Goal: Ask a question: Seek information or help from site administrators or community

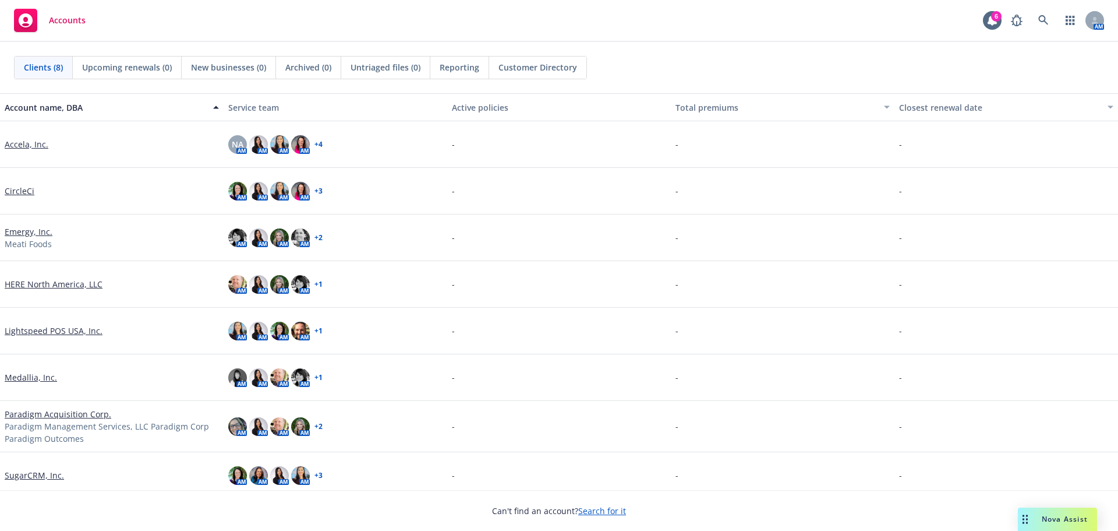
click at [1024, 521] on icon "Drag to move" at bounding box center [1025, 518] width 5 height 9
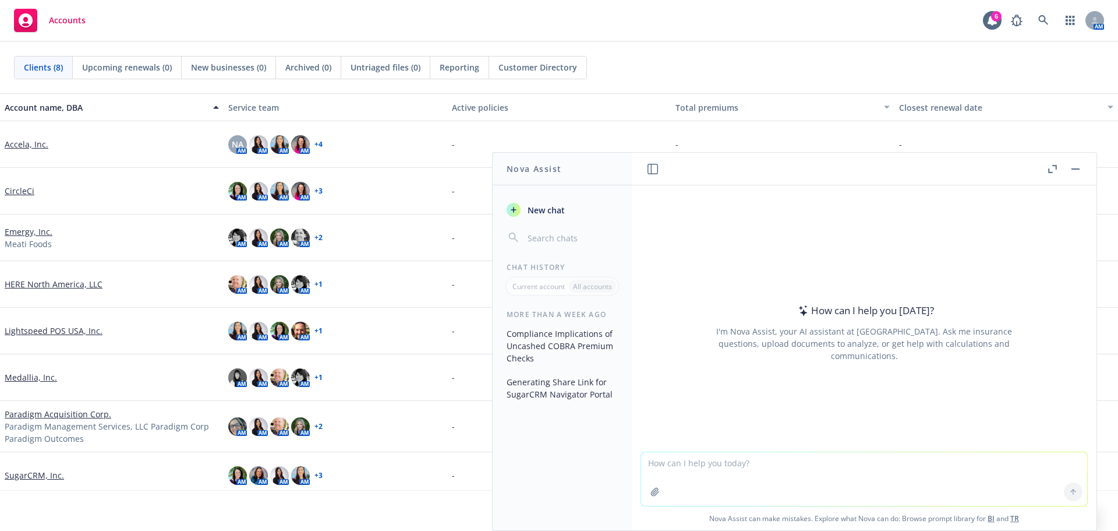
click at [676, 473] on textarea at bounding box center [864, 479] width 446 height 54
click at [678, 470] on textarea at bounding box center [864, 479] width 446 height 54
type textarea "Is it acceptable to ask this question in an employee engagement survey complian…"
click at [651, 494] on icon "button" at bounding box center [655, 491] width 9 height 9
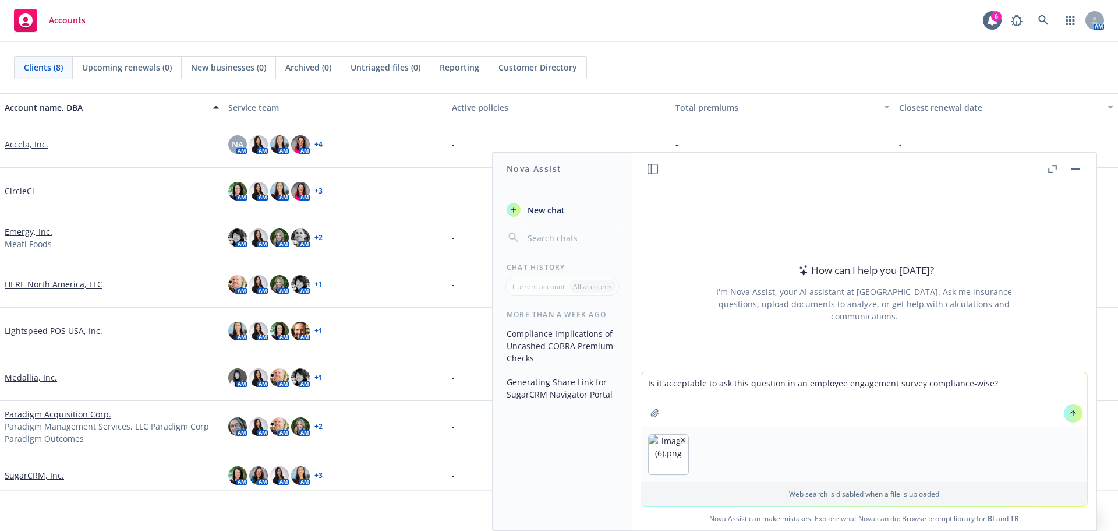
click at [1071, 412] on icon at bounding box center [1073, 413] width 8 height 8
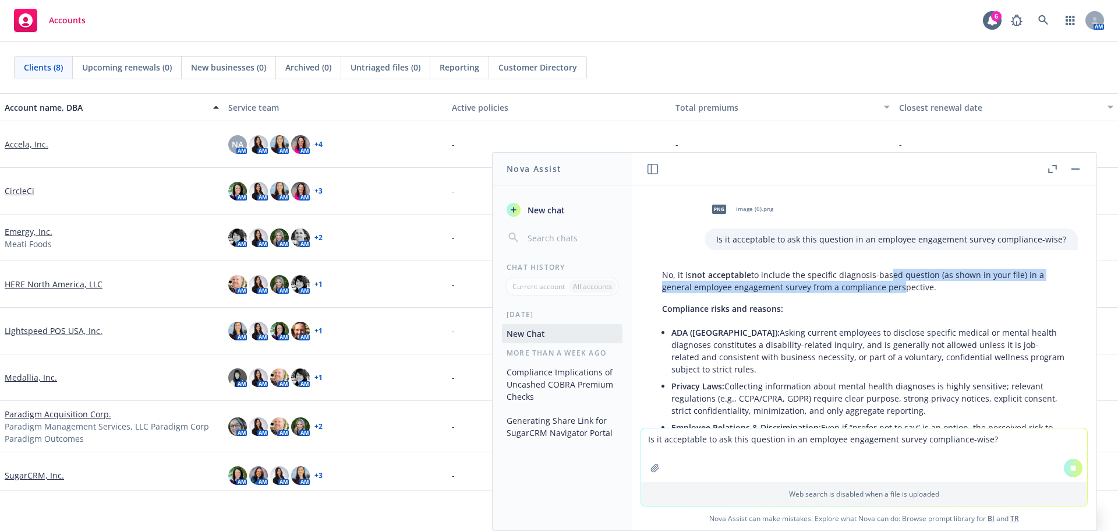
drag, startPoint x: 886, startPoint y: 278, endPoint x: 894, endPoint y: 291, distance: 15.2
click at [894, 291] on p "No, it is not acceptable to include the specific diagnosis-based question (as s…" at bounding box center [864, 280] width 404 height 24
drag, startPoint x: 903, startPoint y: 291, endPoint x: 753, endPoint y: 291, distance: 150.3
click at [753, 291] on p "No, it is not acceptable to include the specific diagnosis-based question (as s…" at bounding box center [864, 280] width 404 height 24
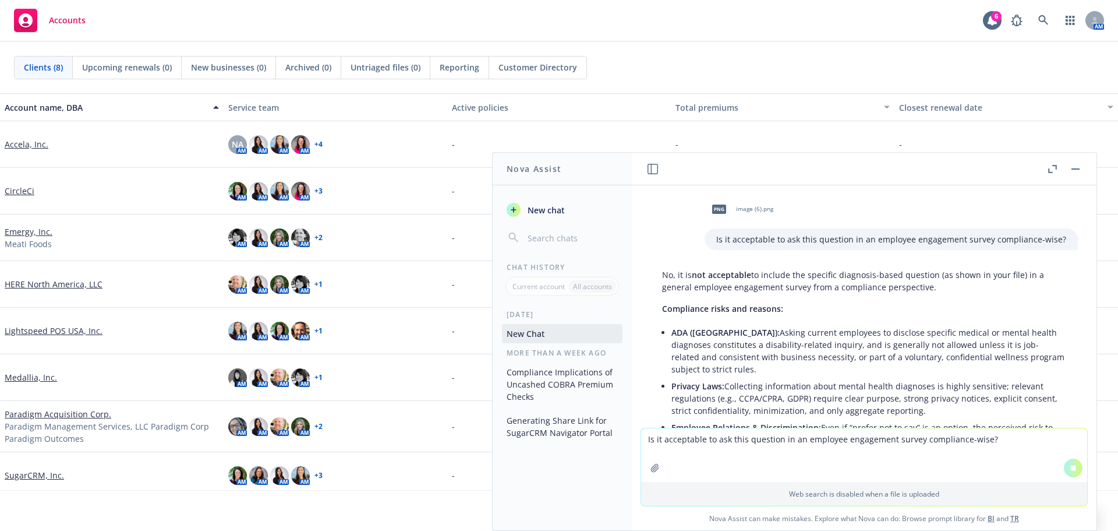
click at [751, 289] on p "No, it is not acceptable to include the specific diagnosis-based question (as s…" at bounding box center [864, 280] width 404 height 24
drag, startPoint x: 765, startPoint y: 331, endPoint x: 777, endPoint y: 333, distance: 12.3
click at [786, 355] on li "ADA ([GEOGRAPHIC_DATA]): Asking current employees to disclose specific medical …" at bounding box center [868, 351] width 395 height 54
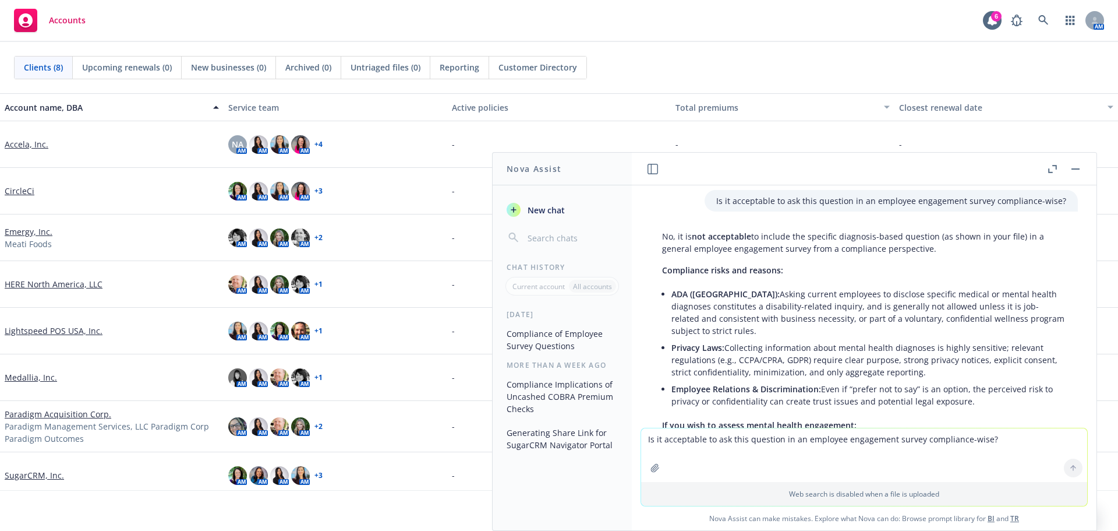
scroll to position [97, 0]
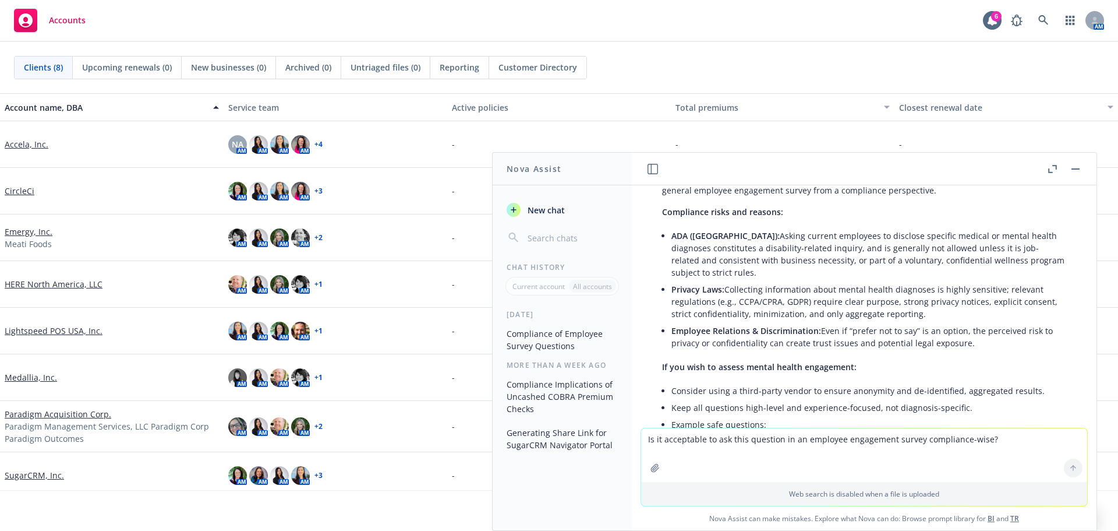
click at [708, 447] on textarea "Is it acceptable to ask this question in an employee engagement survey complian…" at bounding box center [864, 455] width 446 height 54
type textarea "A"
type textarea "Can you give me examples of other acceptable employee engagement survey questio…"
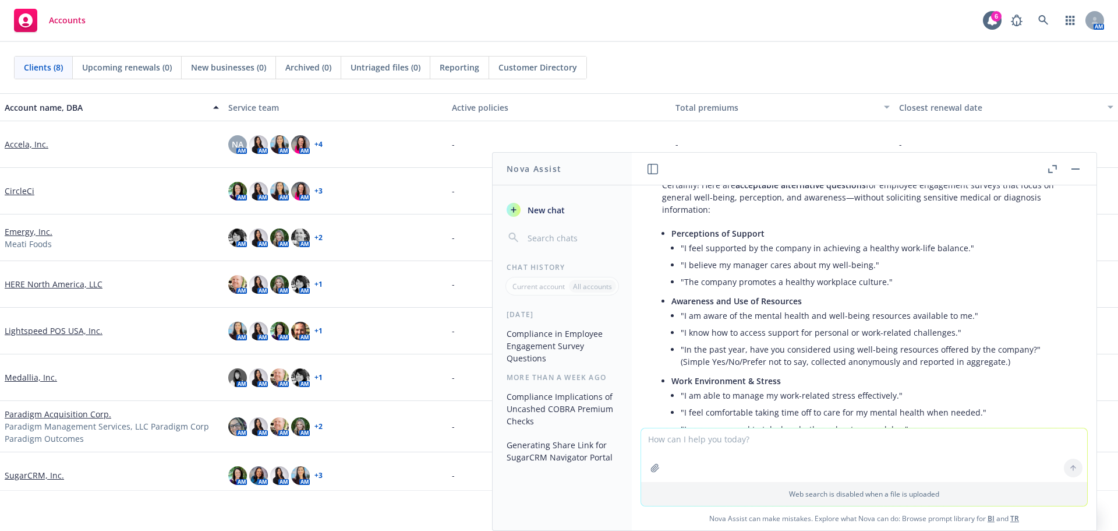
scroll to position [593, 0]
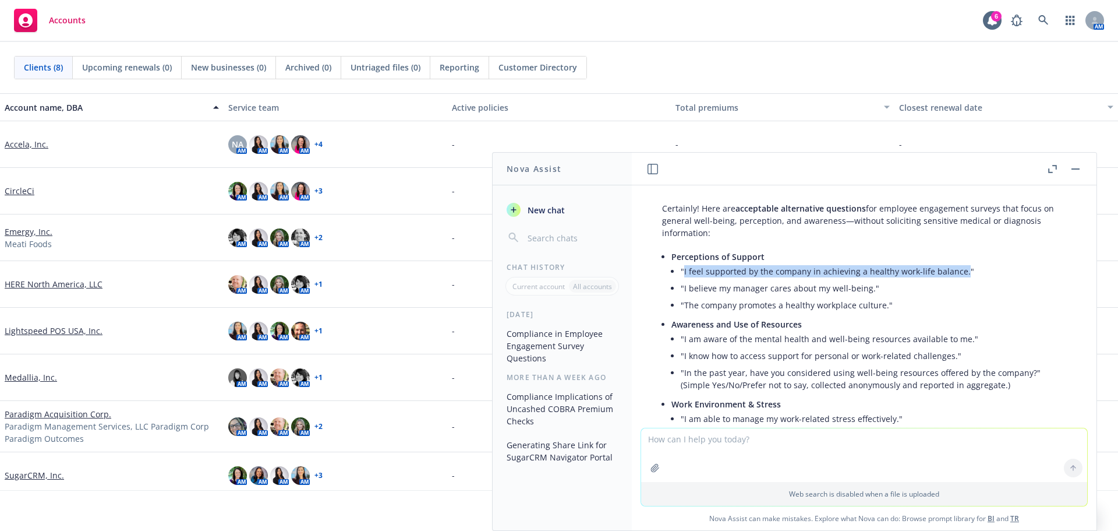
drag, startPoint x: 959, startPoint y: 273, endPoint x: 683, endPoint y: 274, distance: 276.1
click at [683, 274] on li ""I feel supported by the company in achieving a healthy work-life balance."" at bounding box center [874, 271] width 386 height 17
copy li "I feel supported by the company in achieving a healthy work-life balance."
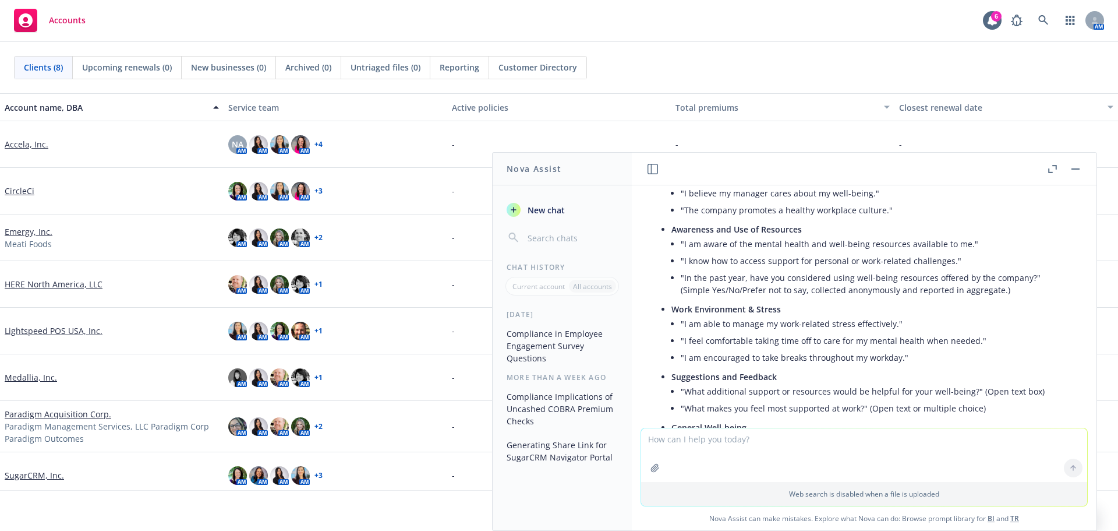
scroll to position [768, 0]
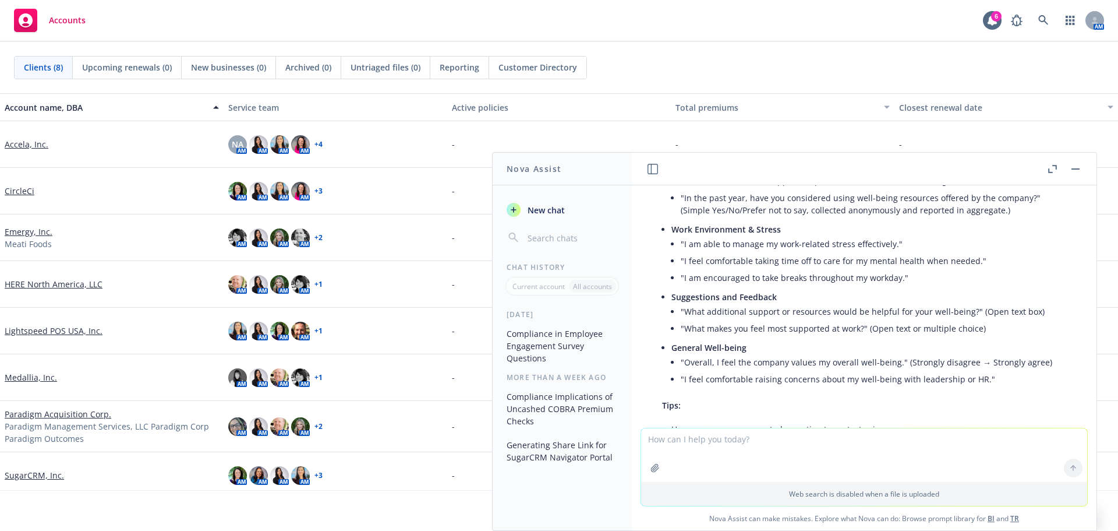
click at [776, 310] on li ""What additional support or resources would be helpful for your well-being?" (O…" at bounding box center [874, 311] width 386 height 17
click at [746, 261] on li ""I feel comfortable taking time off to care for my mental health when needed."" at bounding box center [874, 260] width 386 height 17
click at [945, 259] on li ""I feel comfortable taking time off to care for my mental health when needed."" at bounding box center [874, 260] width 386 height 17
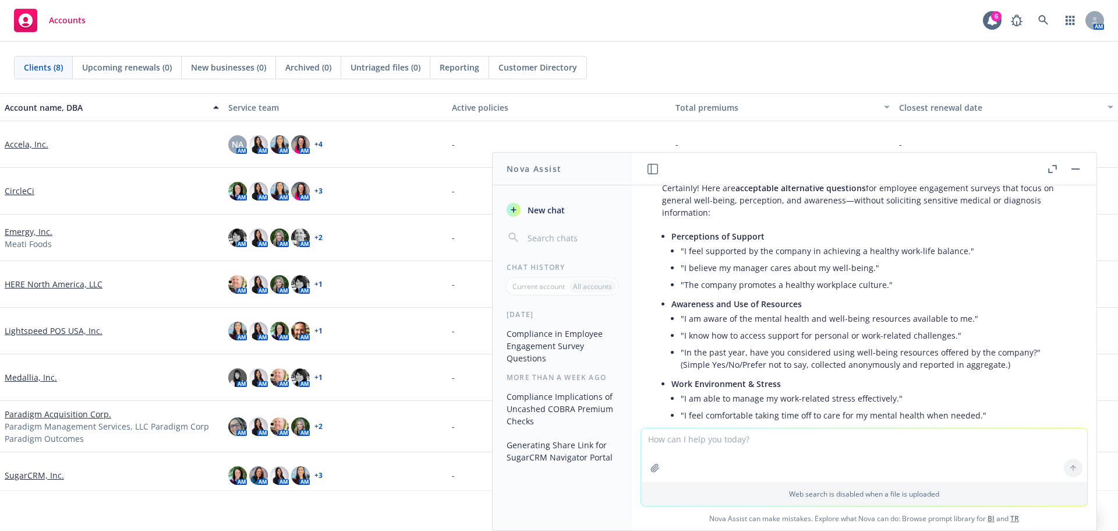
scroll to position [593, 0]
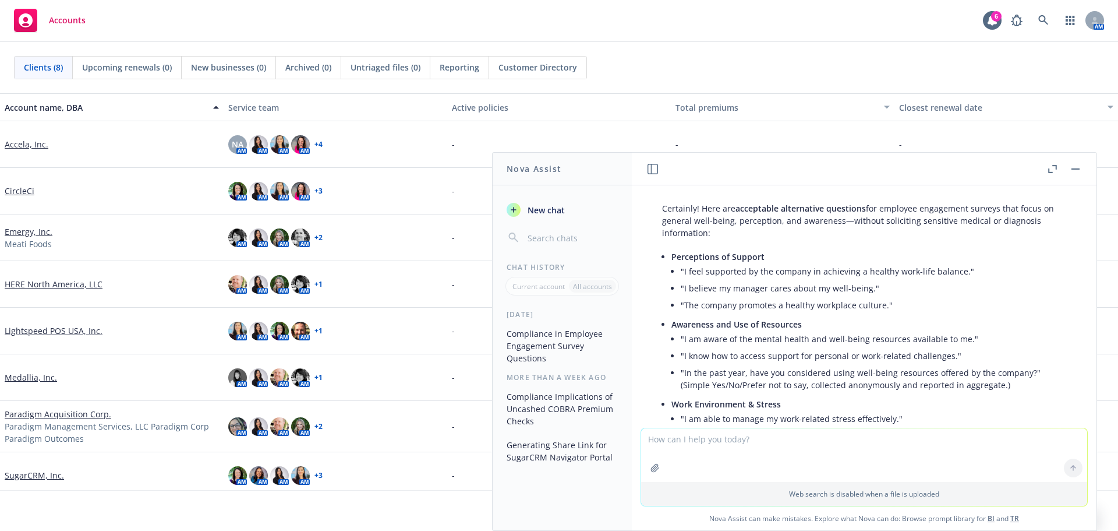
click at [847, 305] on li ""The company promotes a healthy workplace culture."" at bounding box center [874, 304] width 386 height 17
click at [835, 290] on li ""I believe my manager cares about my well-being."" at bounding box center [874, 288] width 386 height 17
click at [865, 342] on li ""I am aware of the mental health and well-being resources available to me."" at bounding box center [874, 338] width 386 height 17
drag, startPoint x: 966, startPoint y: 342, endPoint x: 663, endPoint y: 345, distance: 302.3
click at [663, 345] on div "Certainly! Here are acceptable alternative questions for employee engagement su…" at bounding box center [864, 462] width 427 height 531
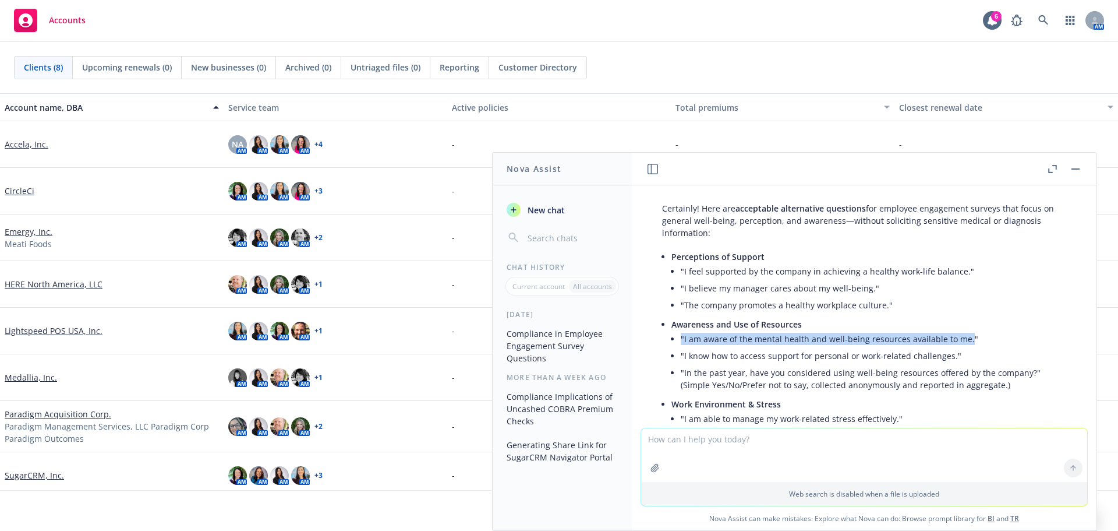
click at [716, 340] on li ""I am aware of the mental health and well-being resources available to me."" at bounding box center [874, 338] width 386 height 17
drag, startPoint x: 683, startPoint y: 339, endPoint x: 963, endPoint y: 340, distance: 280.1
click at [963, 340] on li ""I am aware of the mental health and well-being resources available to me."" at bounding box center [874, 338] width 386 height 17
copy li "I am aware of the mental health and well-being resources available to me."
click at [781, 356] on li ""I know how to access support for personal or work-related challenges."" at bounding box center [874, 355] width 386 height 17
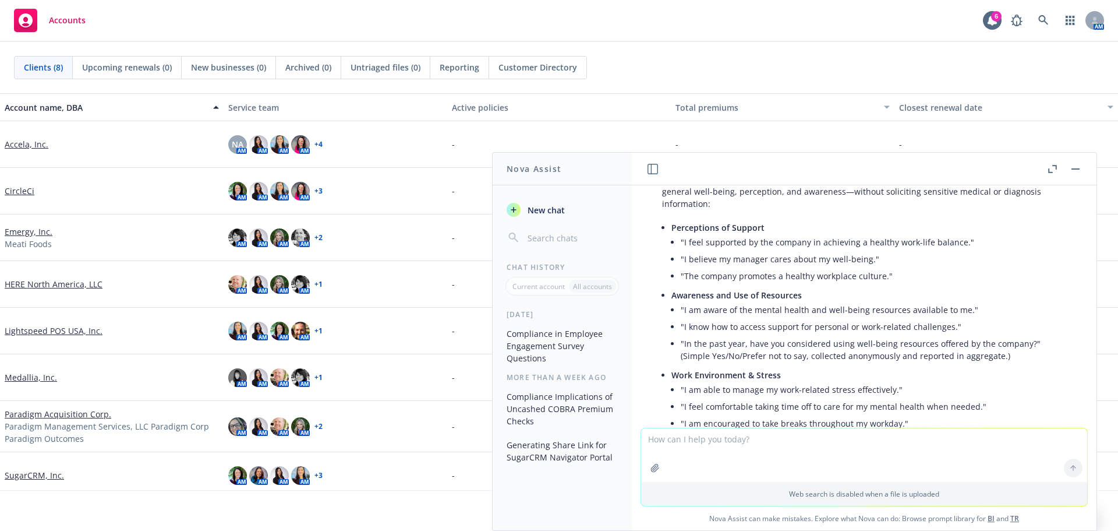
scroll to position [652, 0]
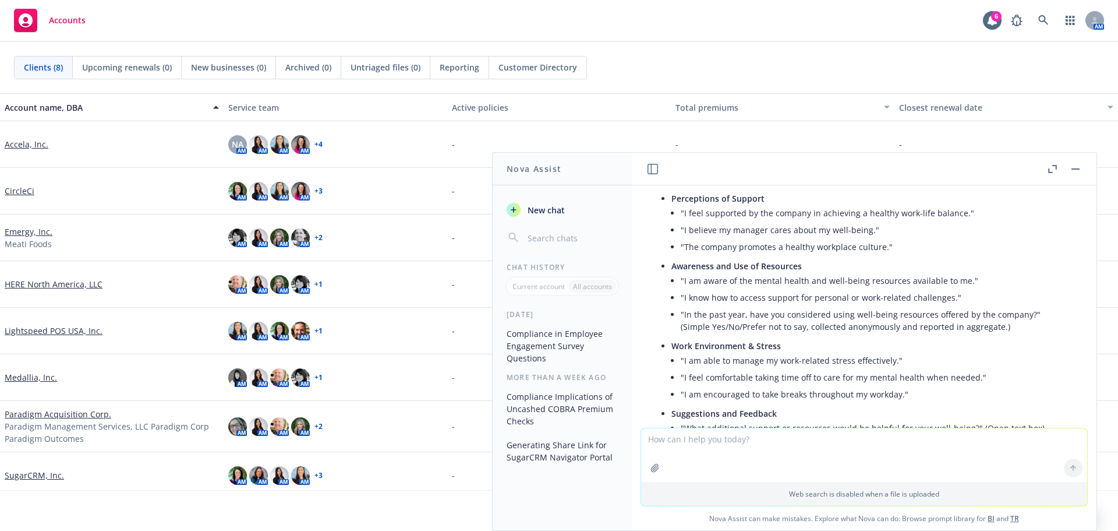
click at [817, 320] on li ""In the past year, have you considered using well-being resources offered by th…" at bounding box center [874, 320] width 386 height 29
click at [911, 318] on li ""In the past year, have you considered using well-being resources offered by th…" at bounding box center [874, 320] width 386 height 29
click at [909, 326] on li ""In the past year, have you considered using well-being resources offered by th…" at bounding box center [874, 320] width 386 height 29
click at [743, 319] on li ""In the past year, have you considered using well-being resources offered by th…" at bounding box center [874, 320] width 386 height 29
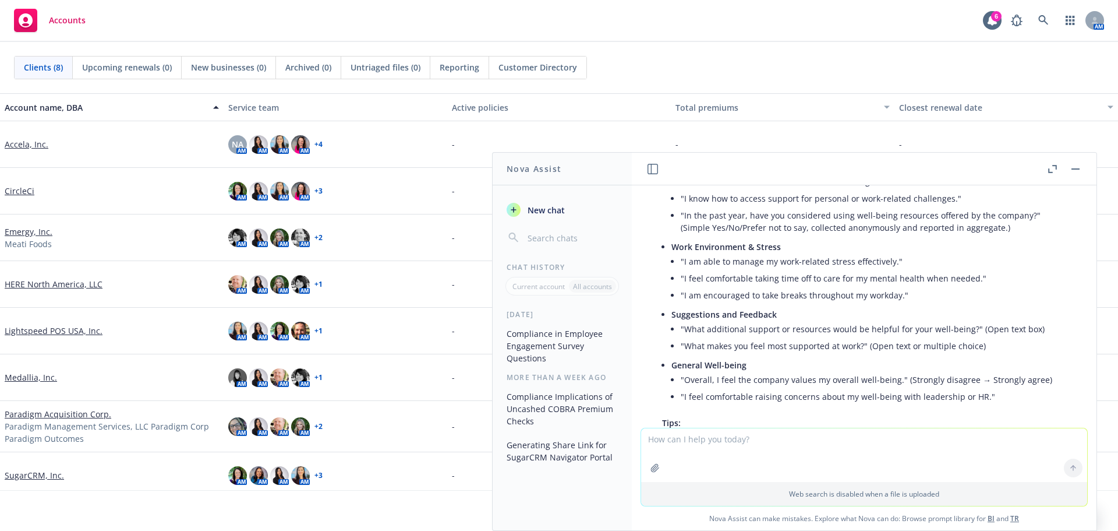
scroll to position [768, 0]
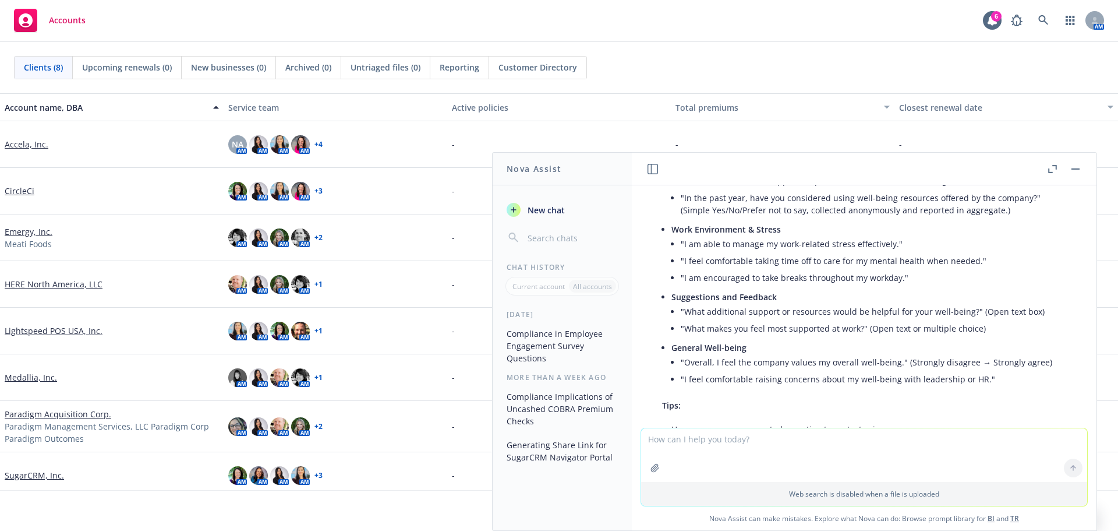
click at [793, 246] on li ""I am able to manage my work-related stress effectively."" at bounding box center [874, 243] width 386 height 17
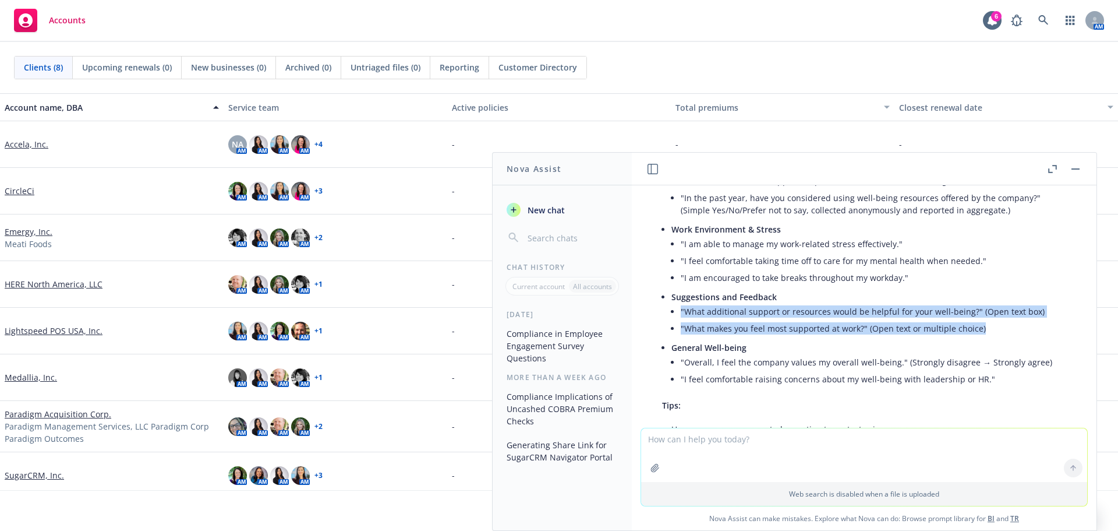
drag, startPoint x: 986, startPoint y: 327, endPoint x: 676, endPoint y: 311, distance: 310.8
click at [676, 311] on li "Suggestions and Feedback "What additional support or resources would be helpful…" at bounding box center [868, 313] width 395 height 51
click at [780, 313] on li ""What additional support or resources would be helpful for your well-being?" (O…" at bounding box center [874, 311] width 386 height 17
drag, startPoint x: 1038, startPoint y: 313, endPoint x: 678, endPoint y: 312, distance: 359.9
click at [678, 312] on li "Suggestions and Feedback "What additional support or resources would be helpful…" at bounding box center [868, 313] width 395 height 51
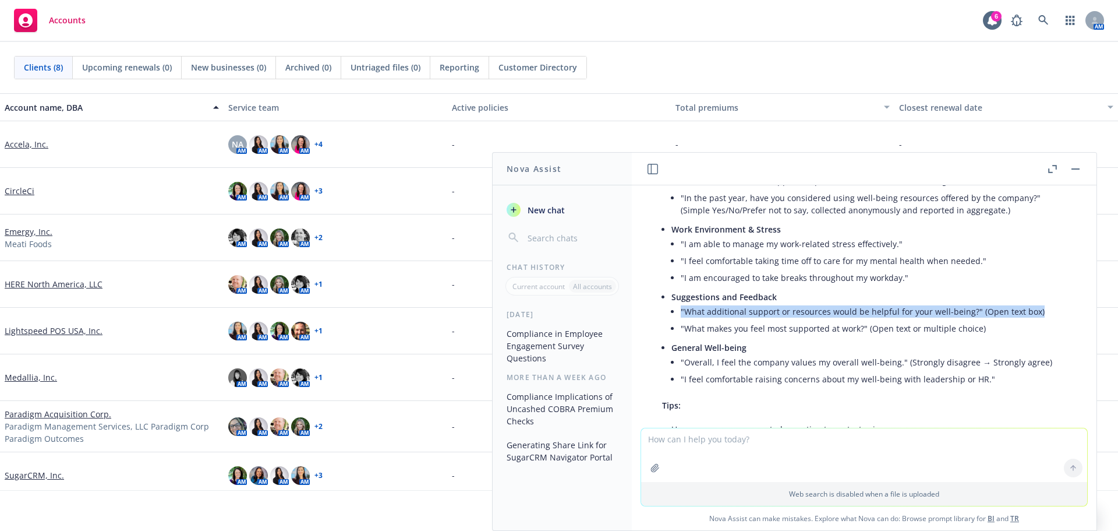
copy li ""What additional support or resources would be helpful for your well-being?" (O…"
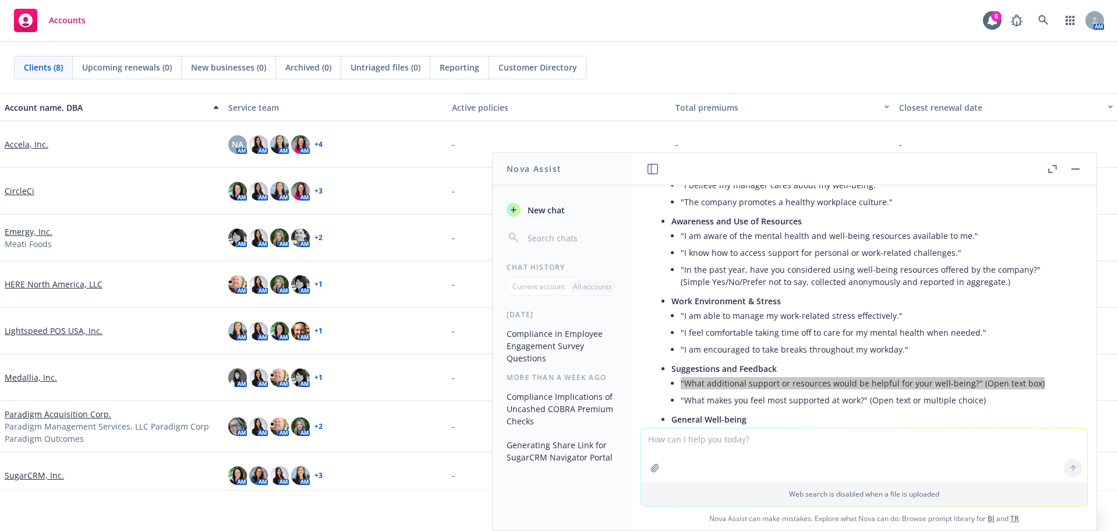
scroll to position [710, 0]
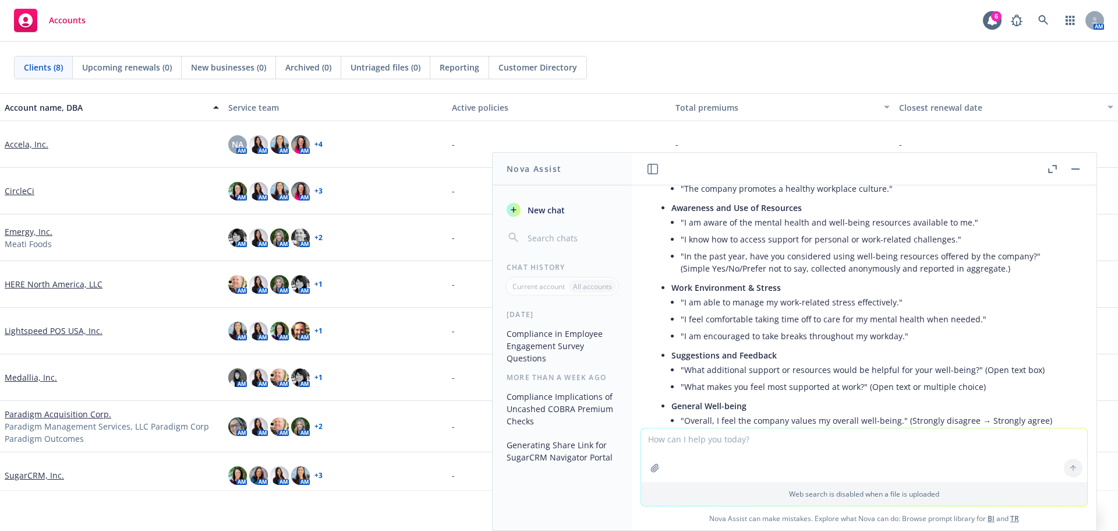
click at [771, 312] on li ""I feel comfortable taking time off to care for my mental health when needed."" at bounding box center [874, 318] width 386 height 17
click at [761, 317] on li ""I feel comfortable taking time off to care for my mental health when needed."" at bounding box center [874, 318] width 386 height 17
click at [755, 335] on li ""I am encouraged to take breaks throughout my workday."" at bounding box center [874, 335] width 386 height 17
click at [918, 316] on li ""I feel comfortable taking time off to care for my mental health when needed."" at bounding box center [874, 318] width 386 height 17
drag, startPoint x: 974, startPoint y: 319, endPoint x: 684, endPoint y: 314, distance: 290.6
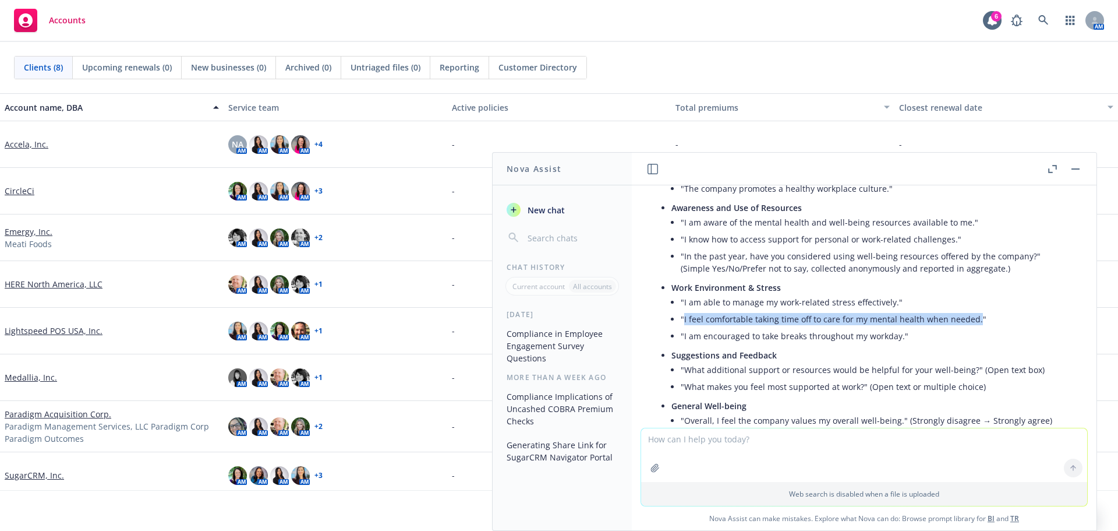
click at [684, 314] on li ""I feel comfortable taking time off to care for my mental health when needed."" at bounding box center [874, 318] width 386 height 17
copy li "I feel comfortable taking time off to care for my mental health when needed."
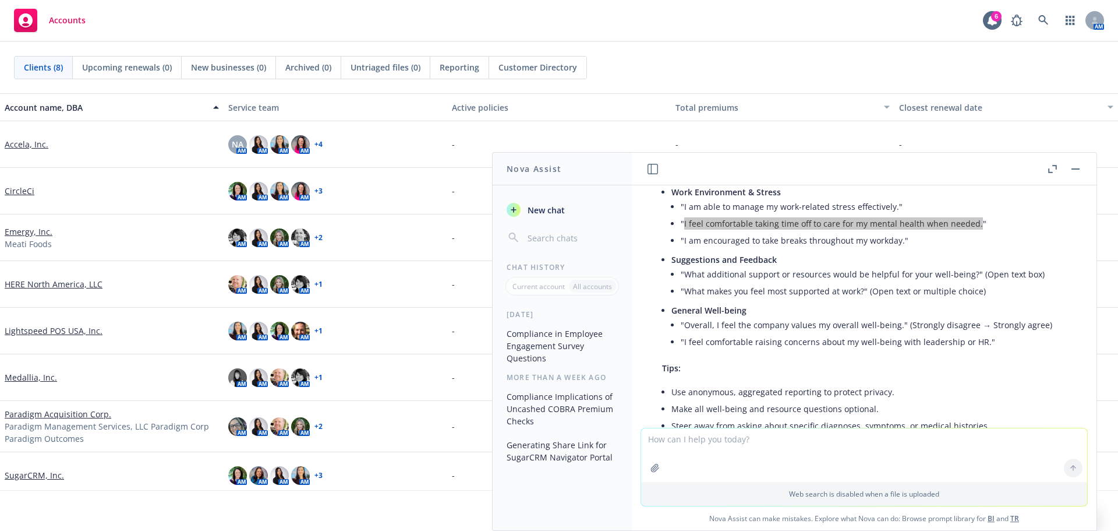
scroll to position [826, 0]
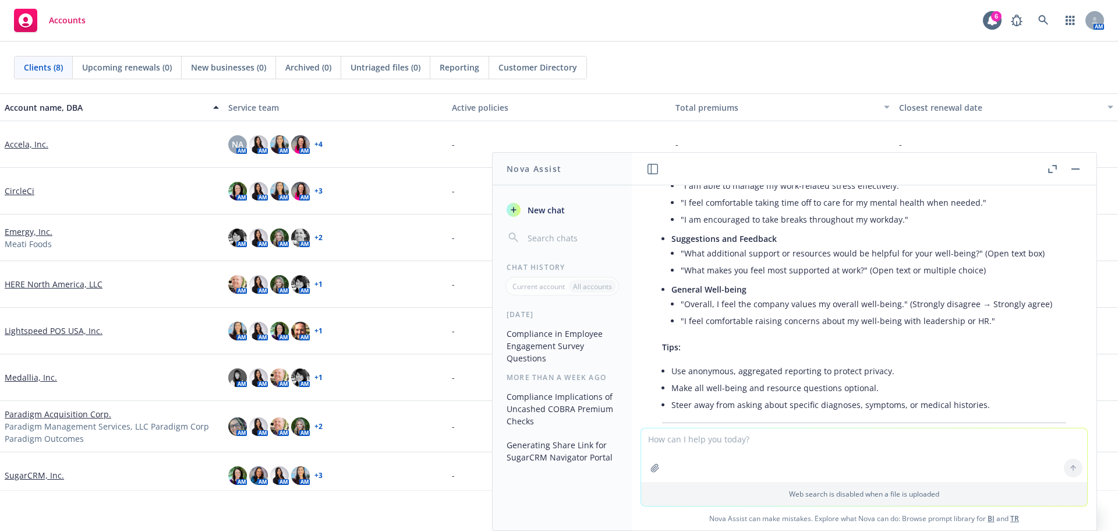
click at [784, 306] on li ""Overall, I feel the company values my overall well-being." (Strongly disagree …" at bounding box center [874, 303] width 386 height 17
click at [769, 323] on li ""I feel comfortable raising concerns about my well-being with leadership or HR."" at bounding box center [874, 320] width 386 height 17
click at [869, 323] on li ""I feel comfortable raising concerns about my well-being with leadership or HR."" at bounding box center [874, 320] width 386 height 17
click at [973, 323] on li ""I feel comfortable raising concerns about my well-being with leadership or HR."" at bounding box center [874, 320] width 386 height 17
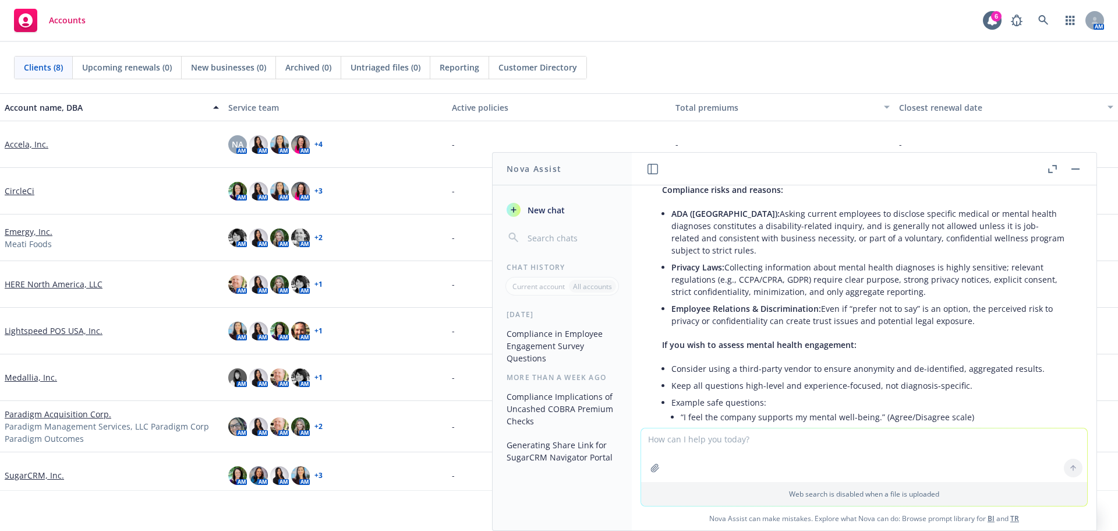
scroll to position [128, 0]
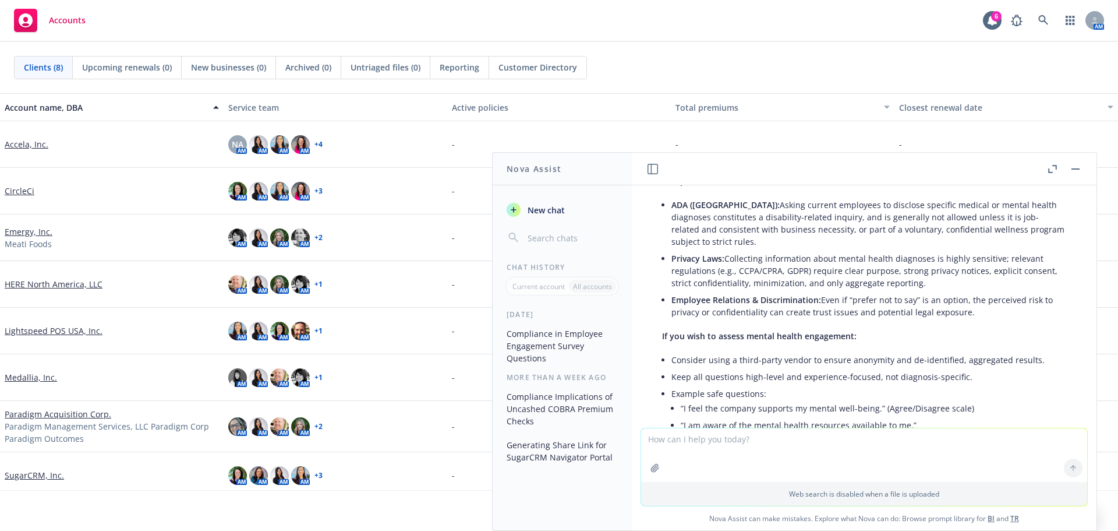
click at [793, 317] on li "Employee Relations & Discrimination: Even if “prefer not to say” is an option, …" at bounding box center [868, 305] width 395 height 29
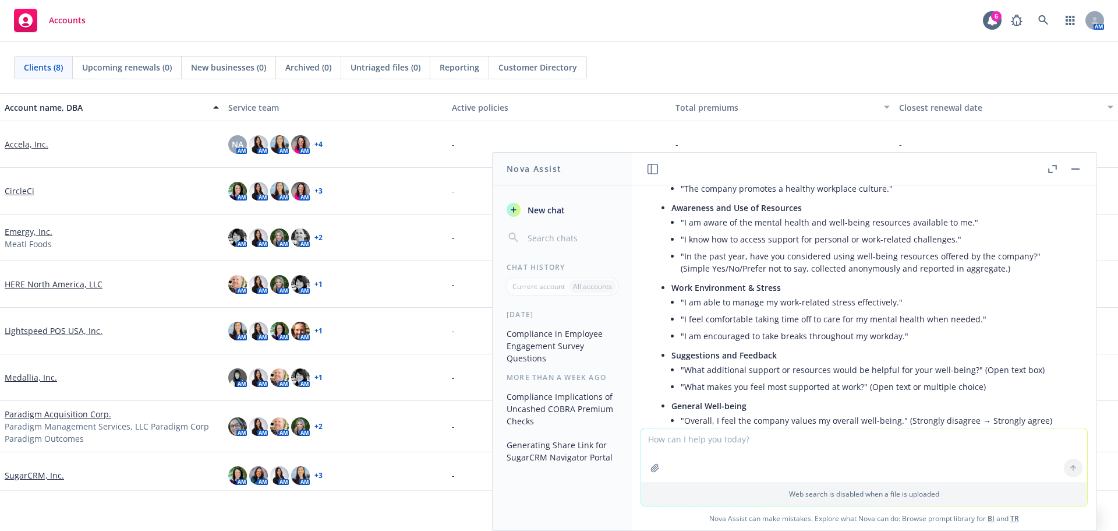
scroll to position [943, 0]
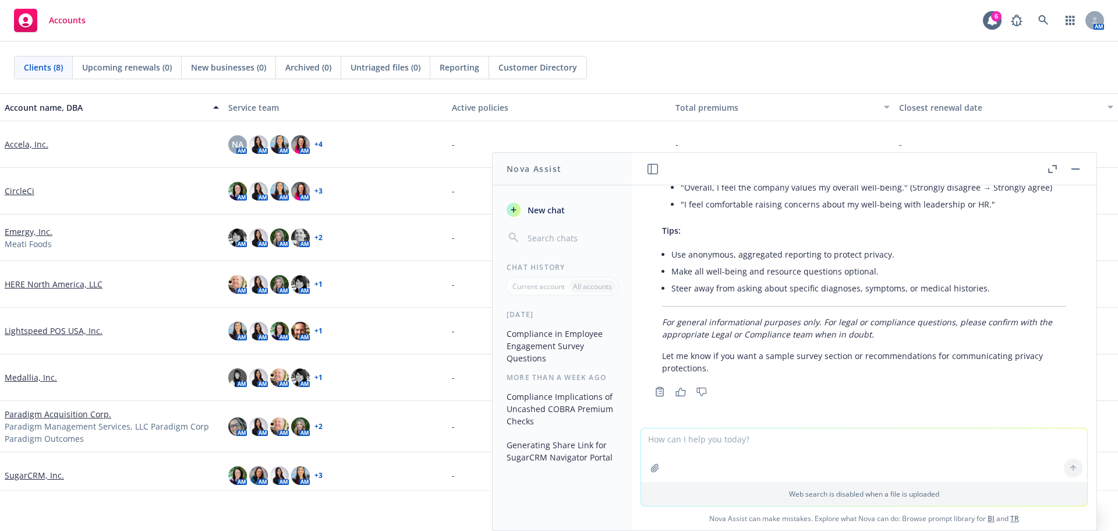
click at [1077, 164] on button "button" at bounding box center [1076, 169] width 14 height 14
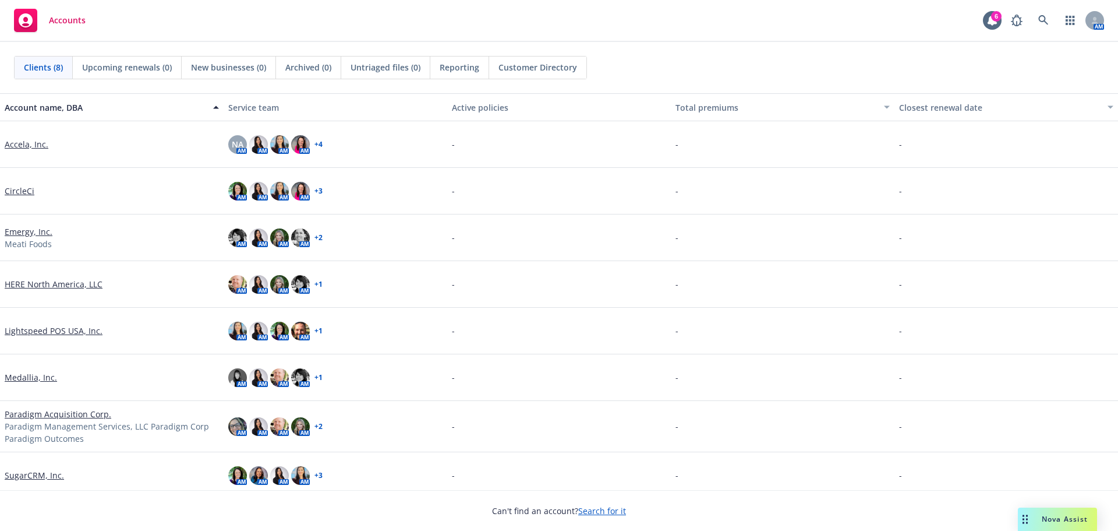
click at [144, 195] on div "CircleCi" at bounding box center [112, 191] width 214 height 12
